Goal: Information Seeking & Learning: Learn about a topic

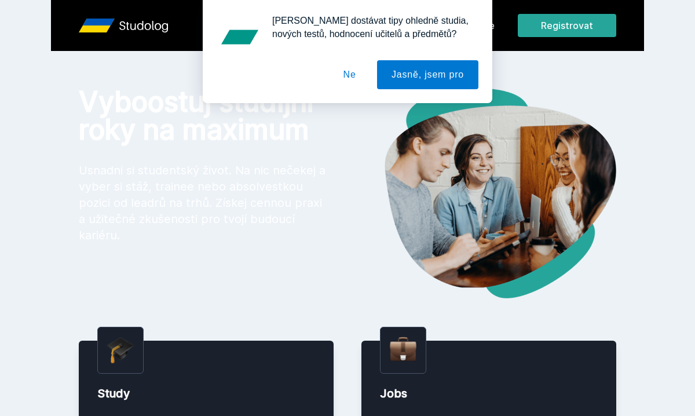
click at [353, 77] on button "Ne" at bounding box center [350, 74] width 42 height 29
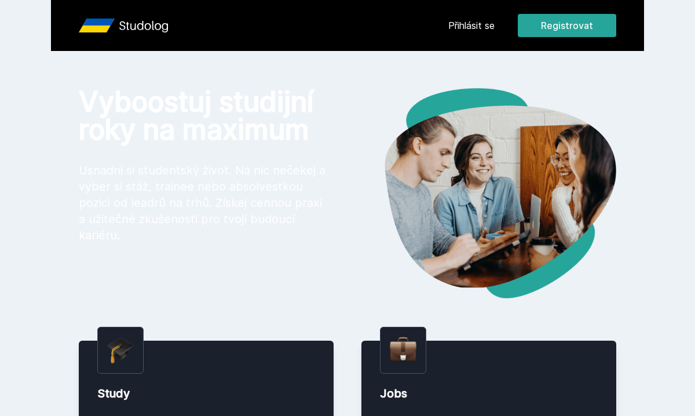
click at [462, 25] on link "Přihlásit se" at bounding box center [471, 26] width 46 height 14
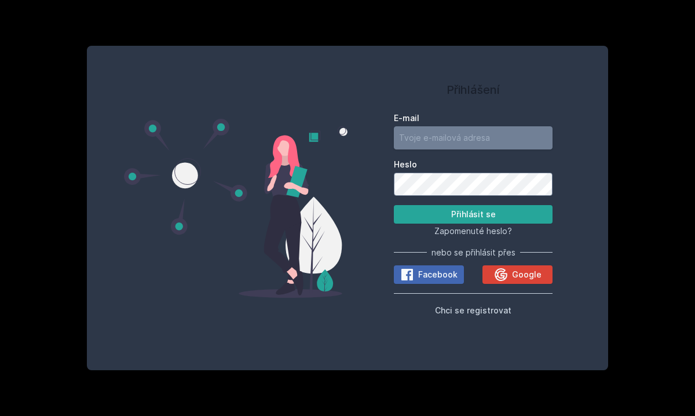
click at [453, 140] on input "E-mail" at bounding box center [473, 137] width 159 height 23
type input "[EMAIL_ADDRESS][DOMAIN_NAME]"
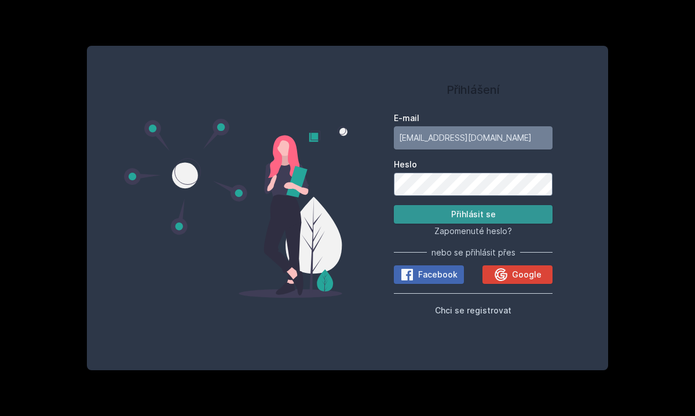
click at [481, 210] on button "Přihlásit se" at bounding box center [473, 214] width 159 height 19
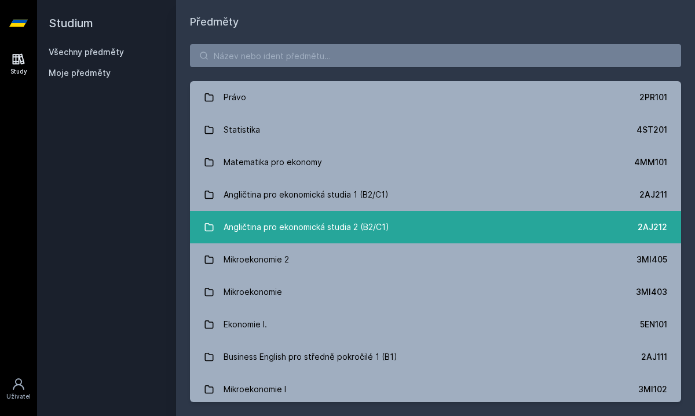
click at [342, 228] on div "Angličtina pro ekonomická studia 2 (B2/C1)" at bounding box center [307, 226] width 166 height 23
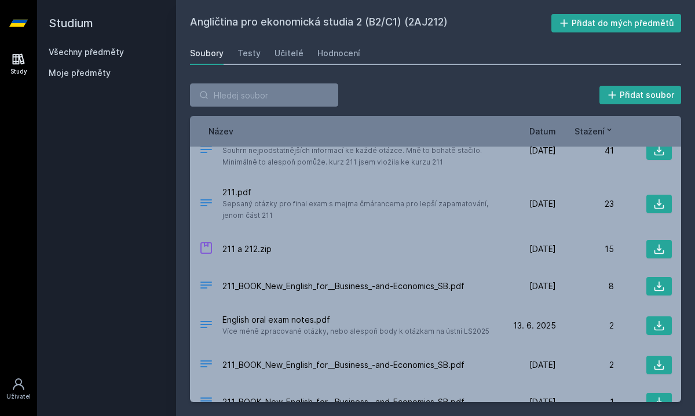
scroll to position [2307, 0]
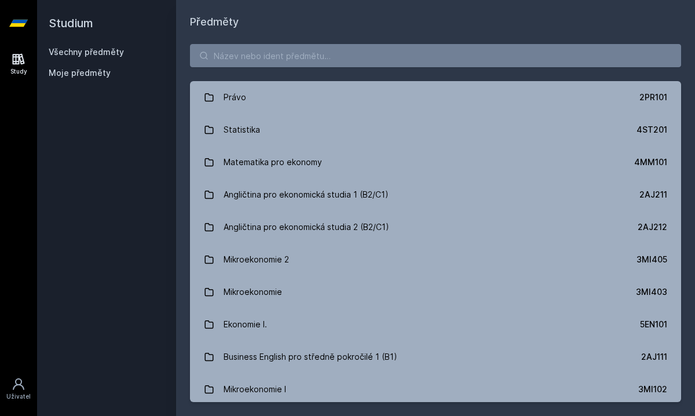
click at [133, 110] on div "Studium Všechny předměty Moje předměty" at bounding box center [106, 208] width 139 height 416
